Goal: Information Seeking & Learning: Learn about a topic

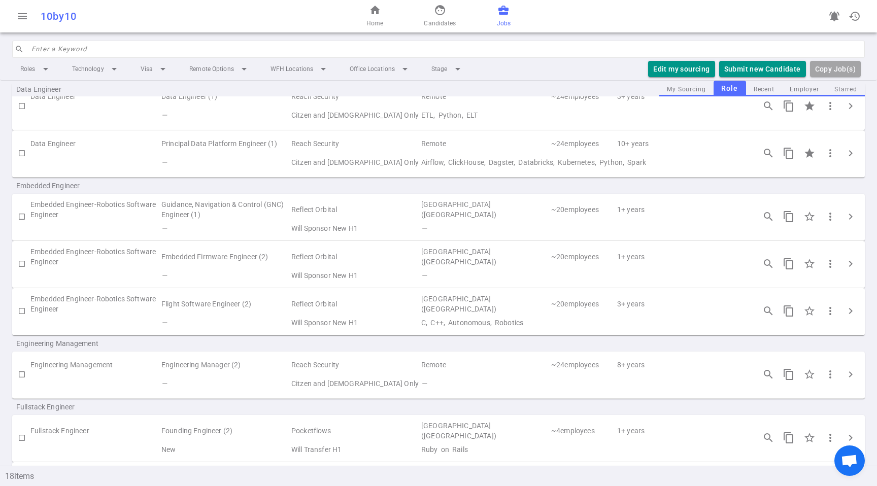
scroll to position [111, 0]
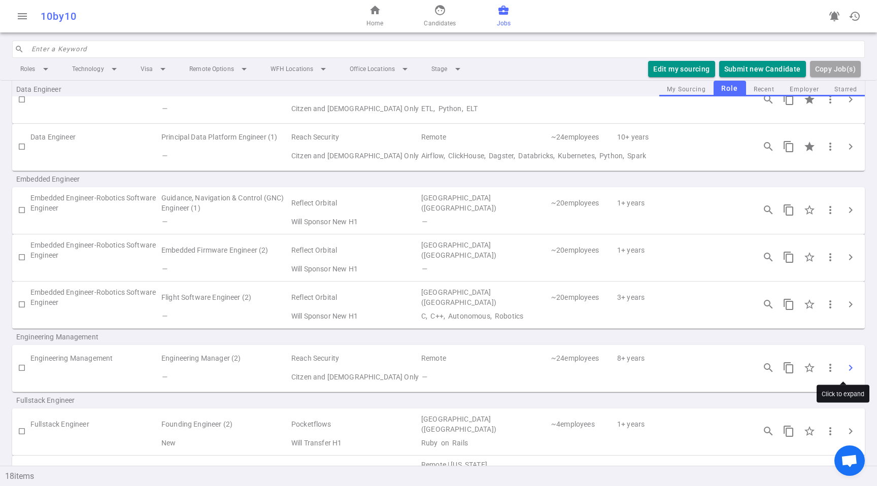
click at [844, 371] on span "chevron_right" at bounding box center [850, 368] width 12 height 12
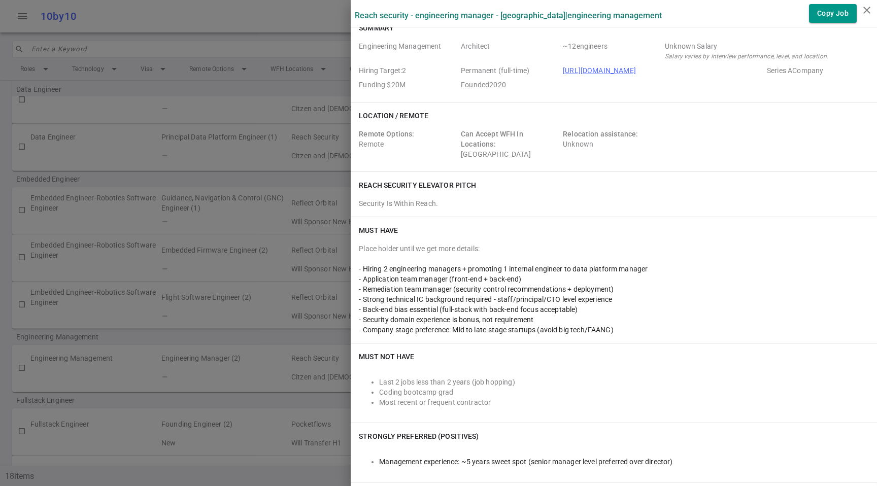
scroll to position [19, 0]
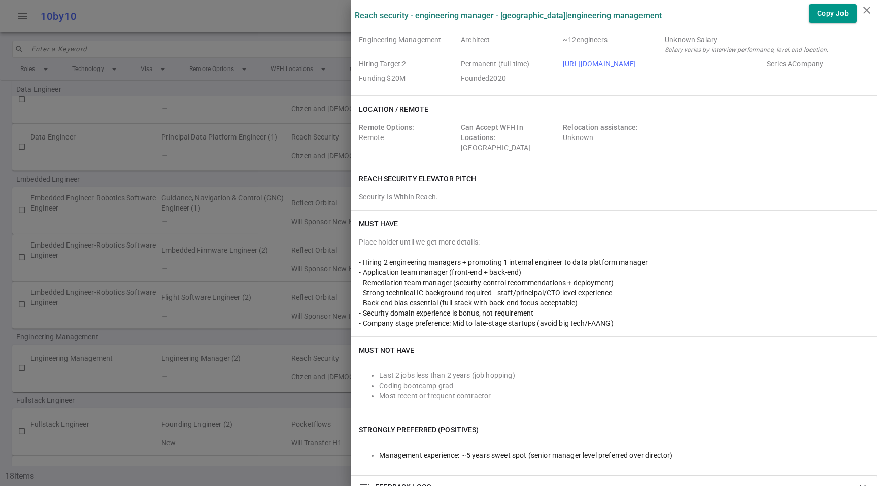
click at [395, 284] on span "- Remediation team manager (security control recommendations + deployment)" at bounding box center [486, 283] width 255 height 8
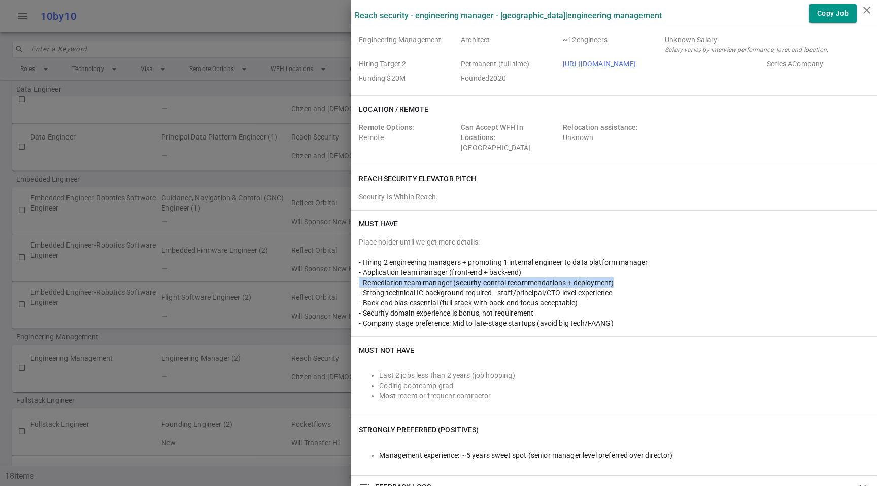
click at [395, 284] on span "- Remediation team manager (security control recommendations + deployment)" at bounding box center [486, 283] width 255 height 8
click at [392, 293] on span "- Strong technical IC background required - staff/principal/CTO level experience" at bounding box center [485, 293] width 253 height 8
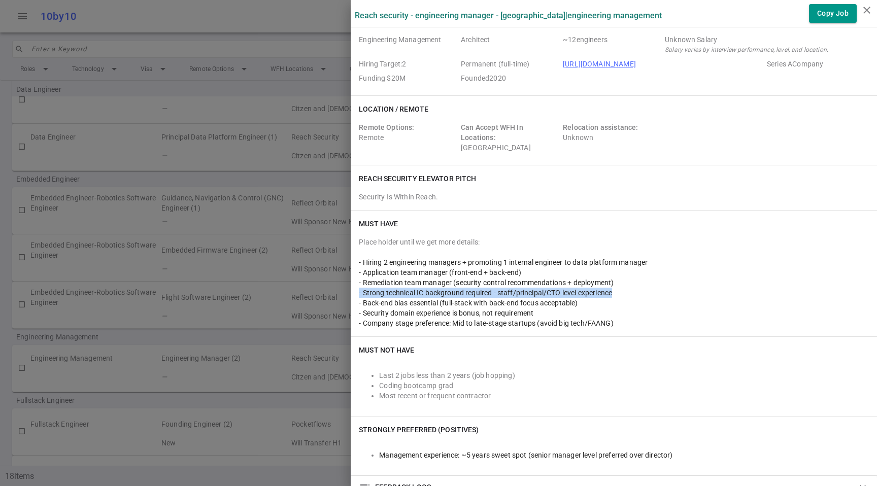
click at [392, 293] on span "- Strong technical IC background required - staff/principal/CTO level experience" at bounding box center [485, 293] width 253 height 8
click at [435, 303] on span "- Back-end bias essential (full-stack with back-end focus acceptable)" at bounding box center [468, 303] width 219 height 8
click at [551, 301] on span "- Back-end bias essential (full-stack with back-end focus acceptable)" at bounding box center [468, 303] width 219 height 8
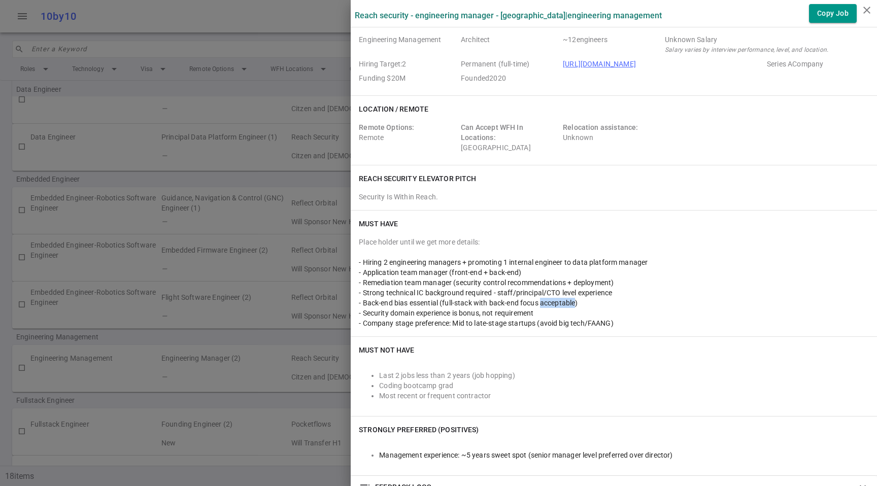
click at [551, 301] on span "- Back-end bias essential (full-stack with back-end focus acceptable)" at bounding box center [468, 303] width 219 height 8
click at [552, 308] on div "- Security domain experience is bonus, not requirement" at bounding box center [614, 313] width 510 height 10
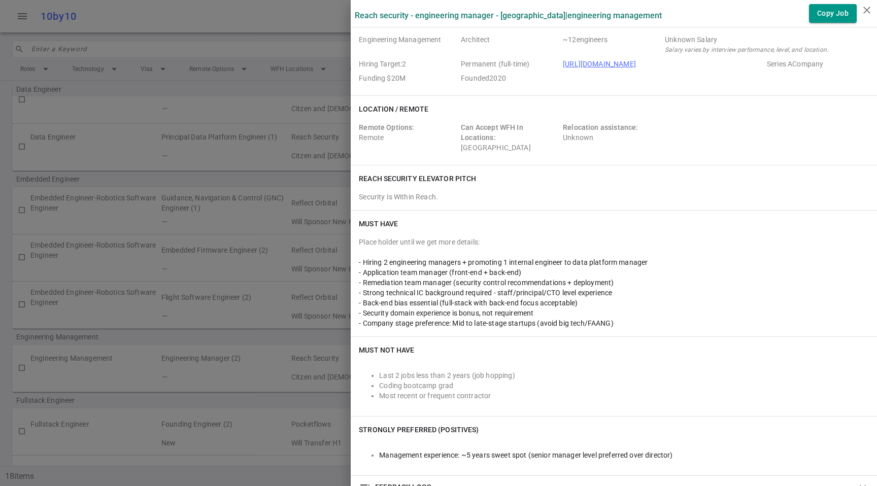
click at [631, 329] on div "Must Have Place holder until we get more details: - Hiring 2 engineering manage…" at bounding box center [614, 274] width 526 height 126
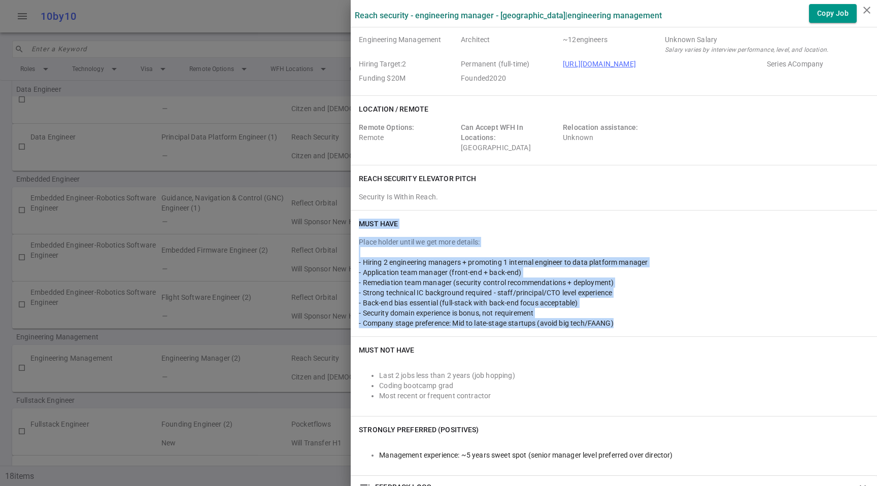
click at [631, 329] on div "Must Have Place holder until we get more details: - Hiring 2 engineering manage…" at bounding box center [614, 274] width 526 height 126
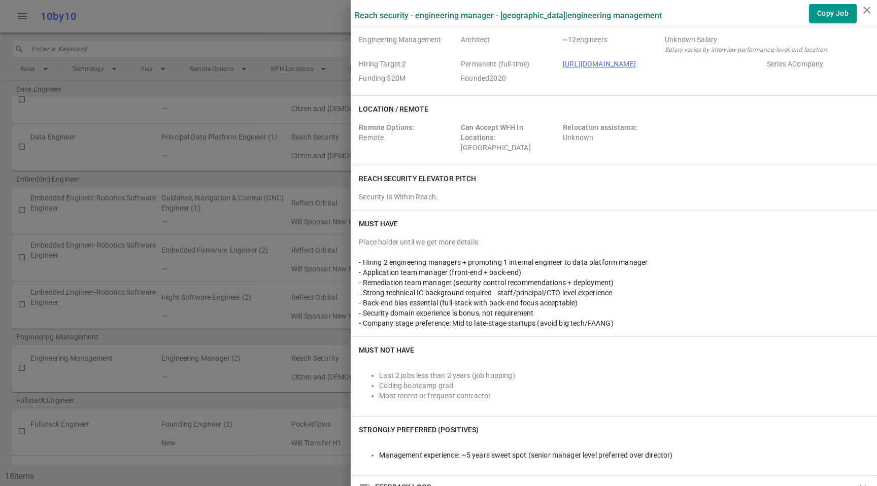
click at [631, 325] on div "- Company stage preference: Mid to late-stage startups (avoid big tech/FAANG)" at bounding box center [614, 323] width 510 height 10
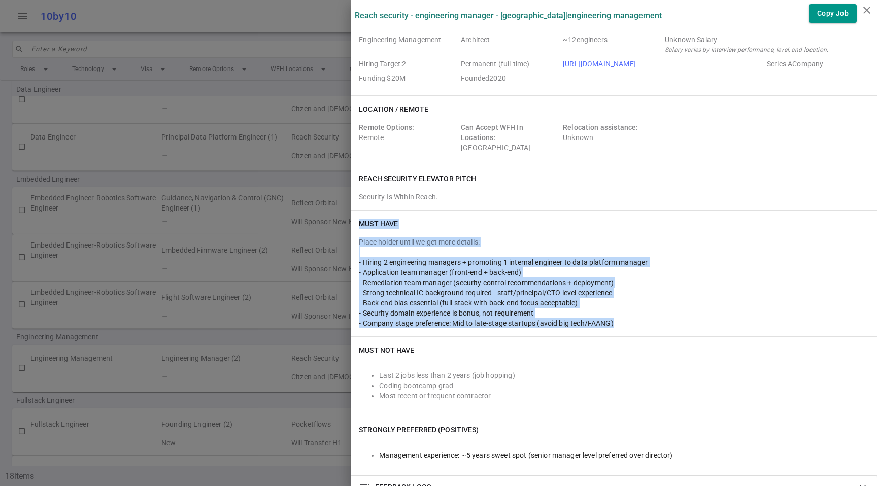
click at [631, 325] on div "- Company stage preference: Mid to late-stage startups (avoid big tech/FAANG)" at bounding box center [614, 323] width 510 height 10
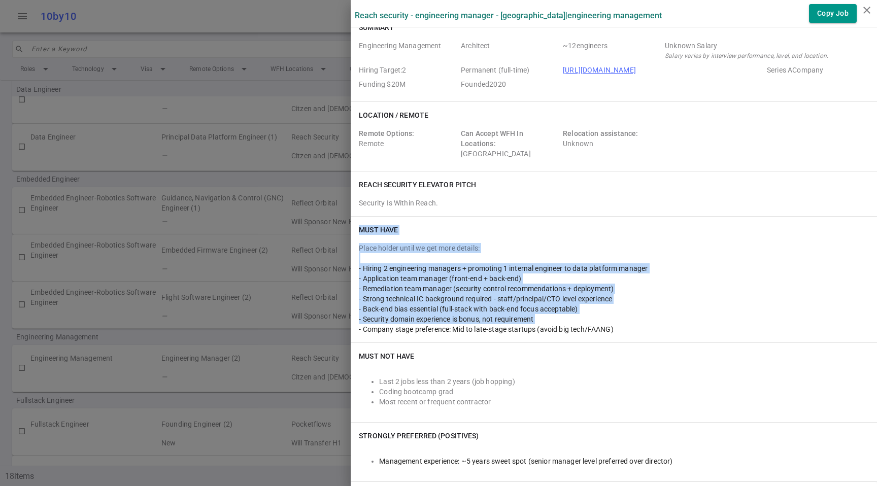
scroll to position [0, 0]
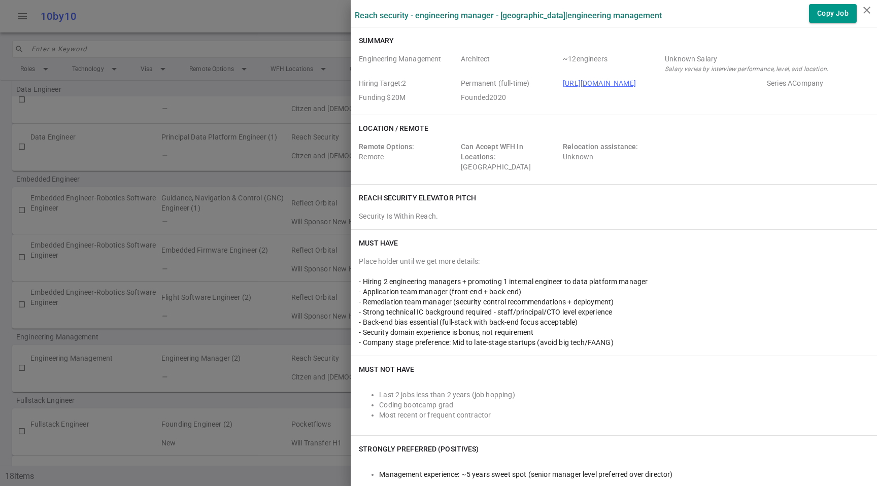
click at [246, 120] on div at bounding box center [438, 243] width 877 height 486
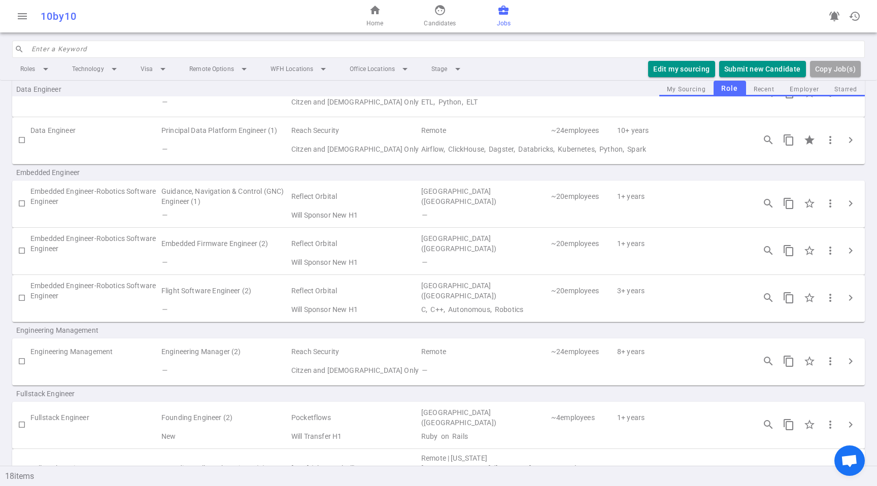
scroll to position [111, 0]
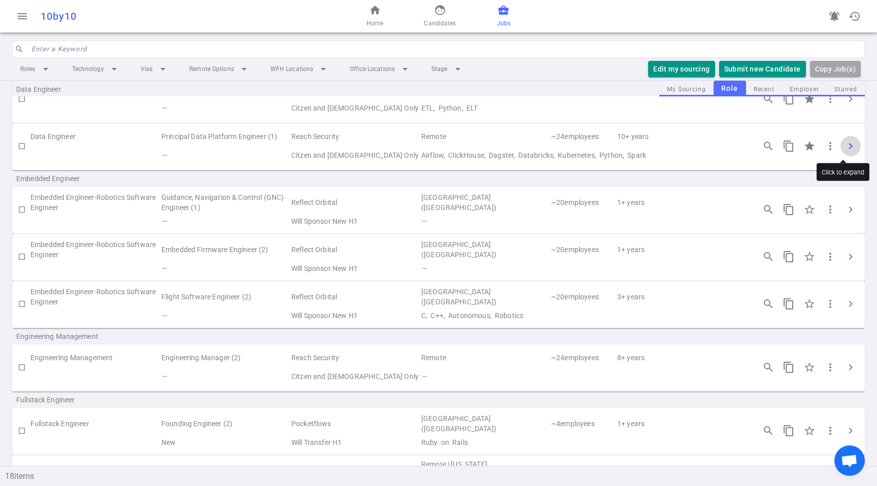
click at [844, 142] on span "chevron_right" at bounding box center [850, 146] width 12 height 12
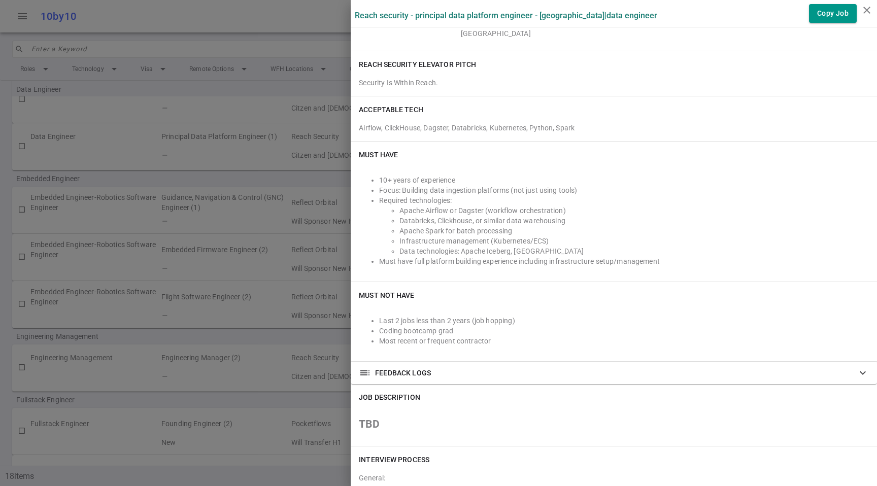
scroll to position [72, 0]
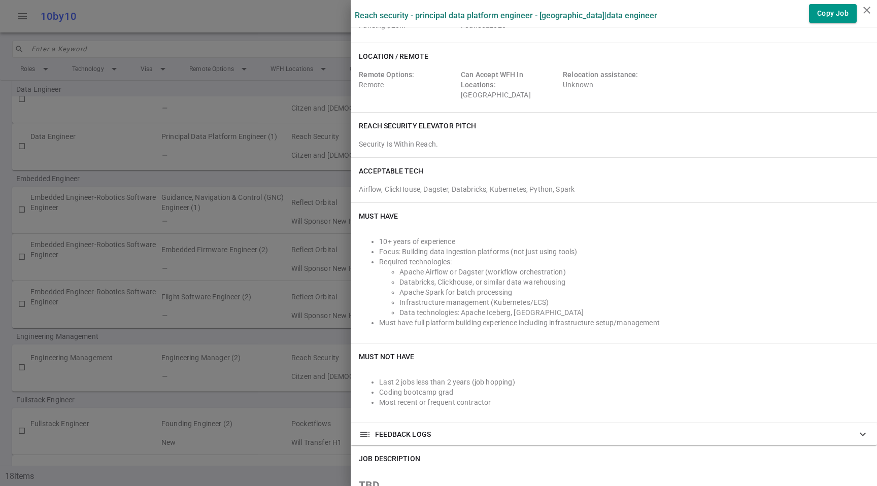
click at [691, 318] on li "Must have full platform building experience including infrastructure setup/mana…" at bounding box center [624, 323] width 490 height 10
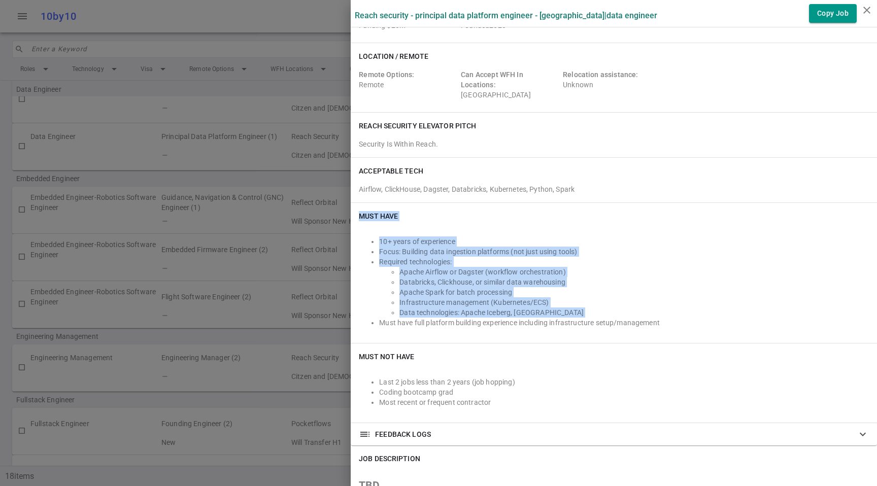
click at [608, 324] on li "Must have full platform building experience including infrastructure setup/mana…" at bounding box center [624, 323] width 490 height 10
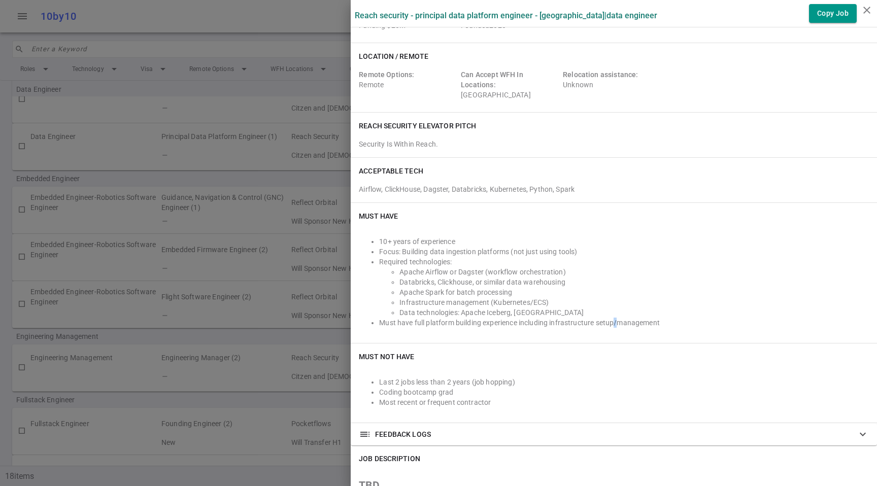
click at [608, 324] on li "Must have full platform building experience including infrastructure setup/mana…" at bounding box center [624, 323] width 490 height 10
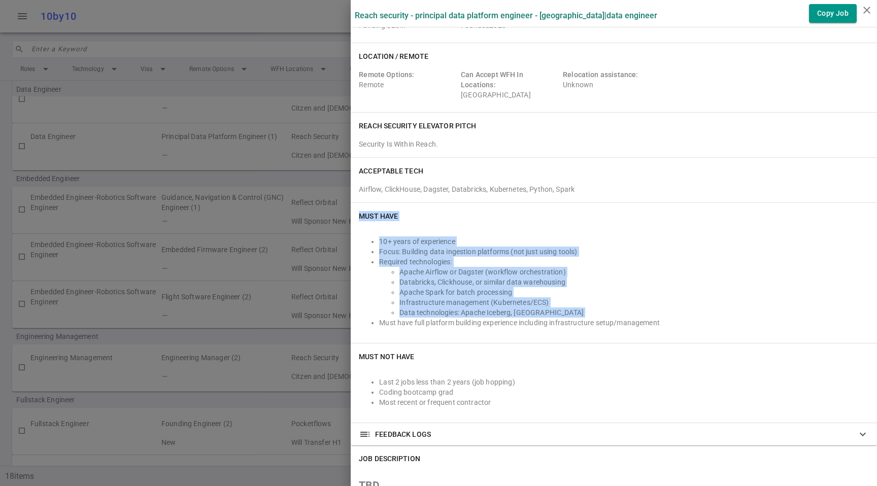
click at [608, 324] on li "Must have full platform building experience including infrastructure setup/mana…" at bounding box center [624, 323] width 490 height 10
click at [609, 324] on li "Must have full platform building experience including infrastructure setup/mana…" at bounding box center [624, 323] width 490 height 10
click at [609, 323] on li "Must have full platform building experience including infrastructure setup/mana…" at bounding box center [624, 323] width 490 height 10
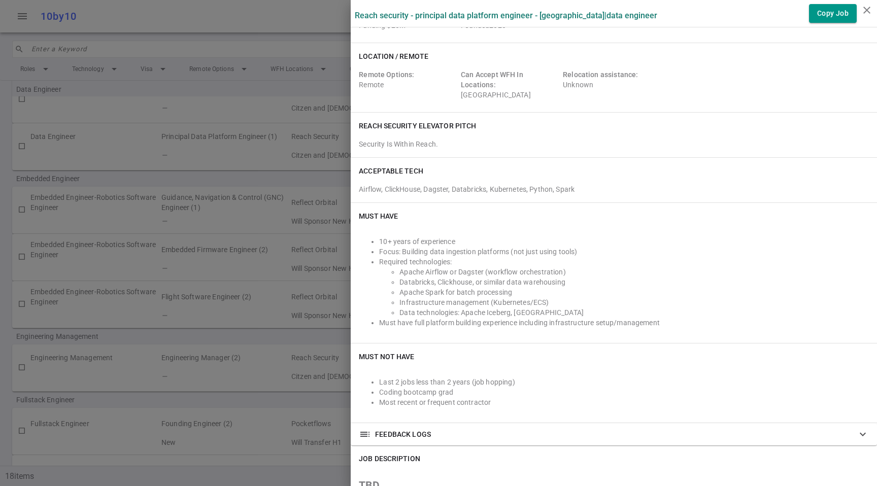
click at [502, 289] on li "Apache Spark for batch processing" at bounding box center [633, 292] width 469 height 10
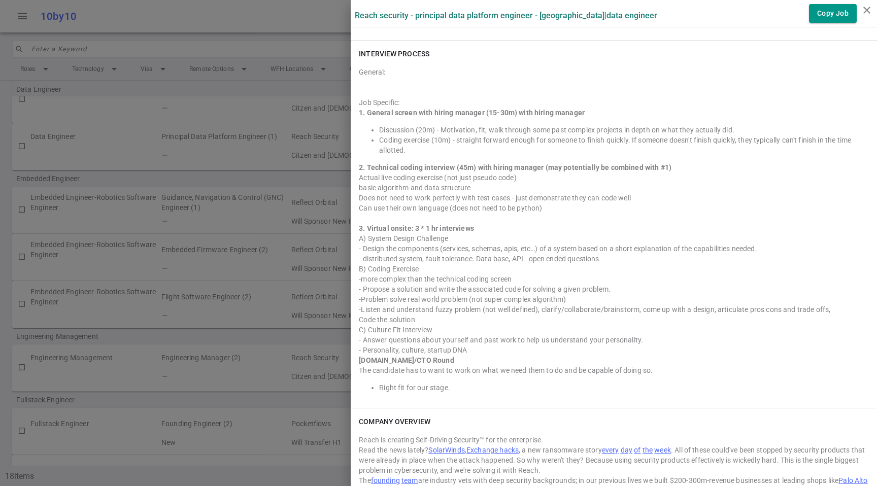
scroll to position [739, 0]
